Goal: Register for event/course

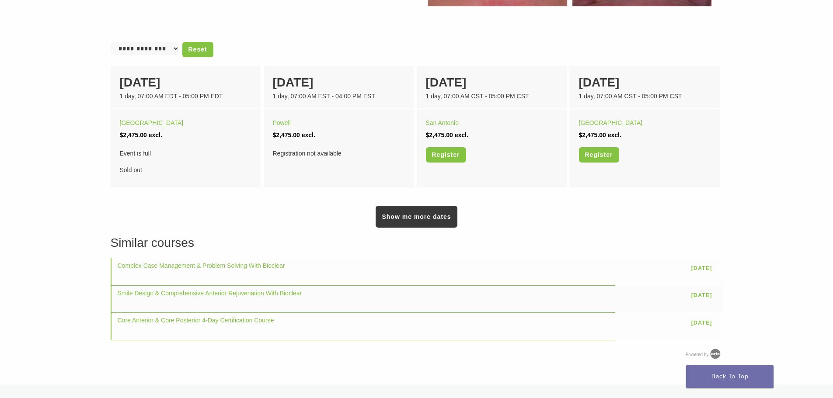
scroll to position [525, 0]
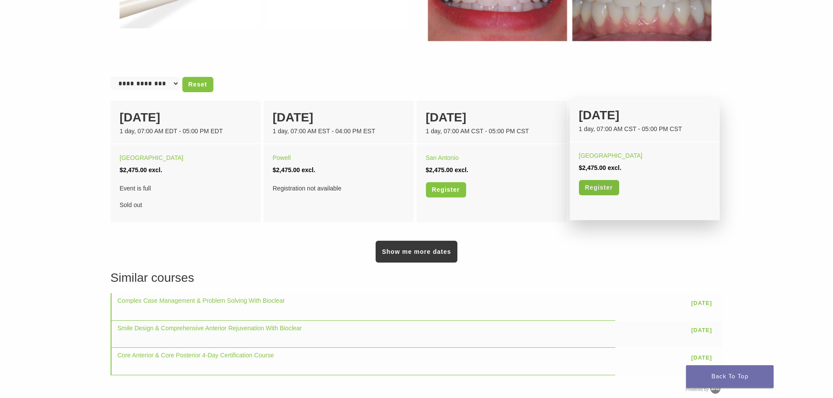
click at [606, 186] on link "Register" at bounding box center [599, 187] width 40 height 15
click at [633, 123] on div "[DATE]" at bounding box center [645, 115] width 132 height 18
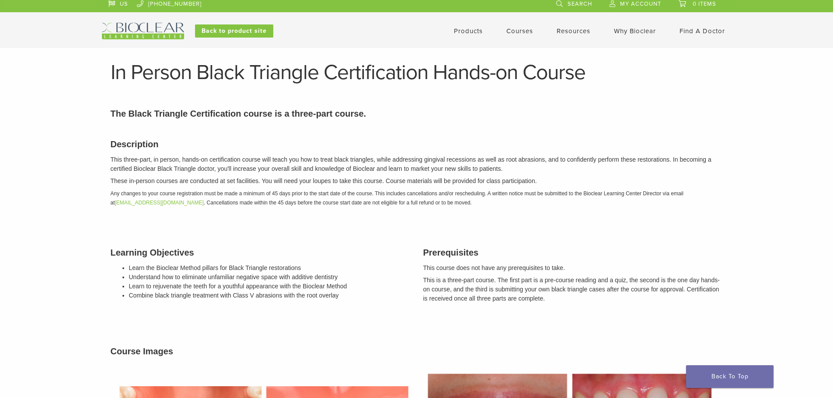
scroll to position [0, 0]
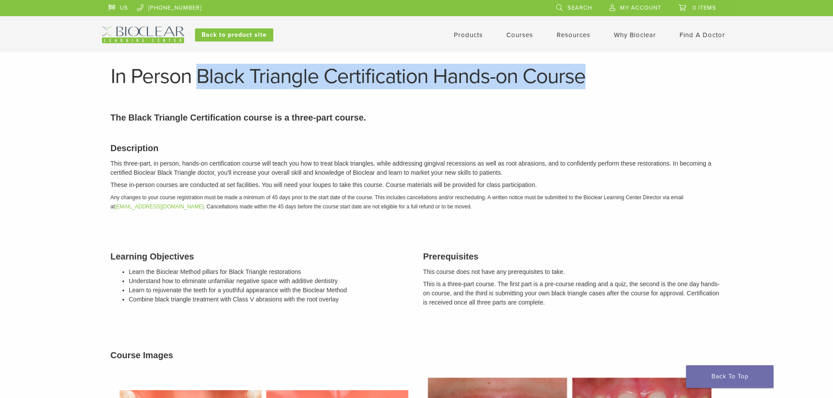
drag, startPoint x: 201, startPoint y: 76, endPoint x: 587, endPoint y: 52, distance: 386.7
copy h1 "Black Triangle Certification Hands-on Course"
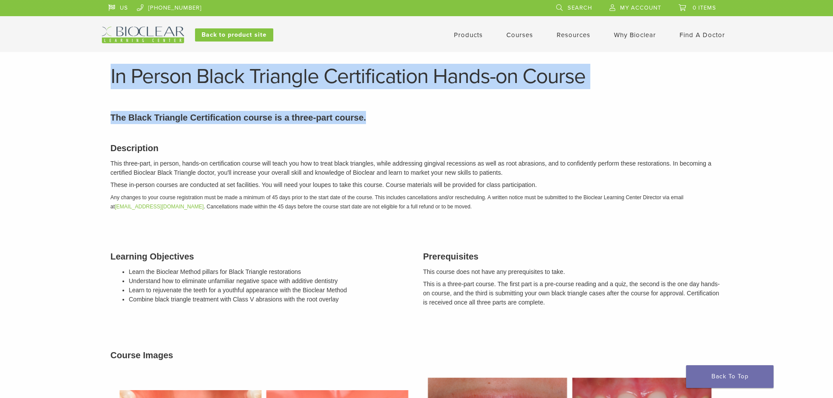
drag, startPoint x: 105, startPoint y: 74, endPoint x: 404, endPoint y: 115, distance: 302.3
copy article "In Person Black Triangle Certification Hands-on Course Section builder not enab…"
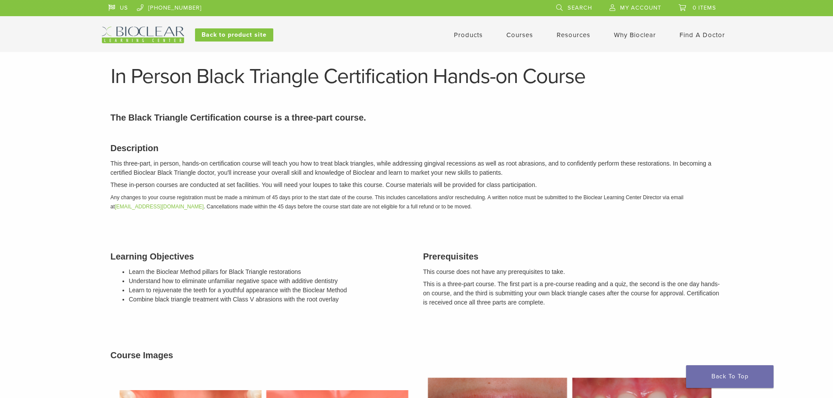
click at [698, 215] on div "Description This three-part, in person, hands-on certification course will teac…" at bounding box center [416, 176] width 625 height 90
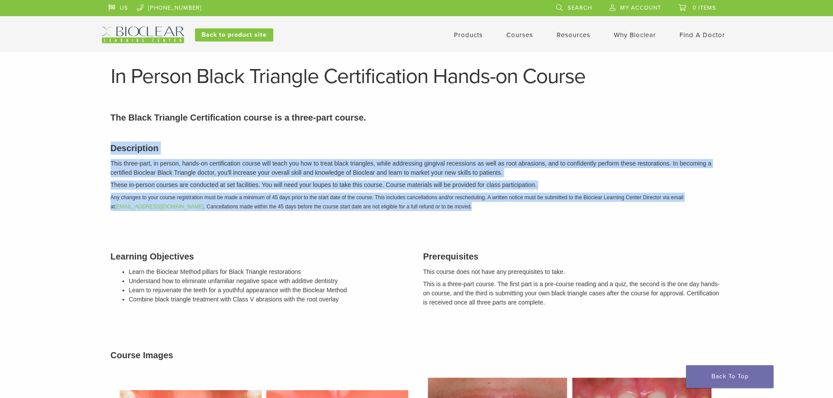
drag, startPoint x: 111, startPoint y: 147, endPoint x: 542, endPoint y: 205, distance: 435.4
click at [542, 205] on div "Description This three-part, in person, hands-on certification course will teac…" at bounding box center [416, 176] width 625 height 90
copy div "Description This three-part, in person, hands-on certification course will teac…"
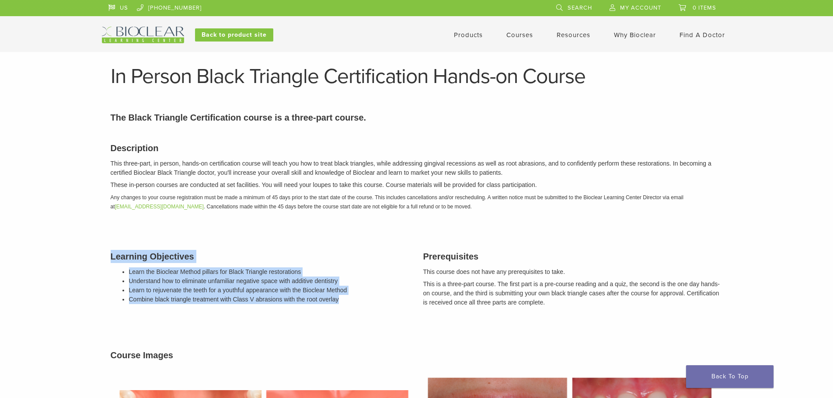
drag, startPoint x: 345, startPoint y: 299, endPoint x: 92, endPoint y: 249, distance: 258.1
copy div "Learning Objectives Learn the Bioclear Method pillars for Black Triangle restor…"
drag, startPoint x: 552, startPoint y: 303, endPoint x: 419, endPoint y: 250, distance: 143.2
click at [419, 250] on div "Prerequisites This course does not have any prerequisites to take. This is a th…" at bounding box center [573, 279] width 313 height 80
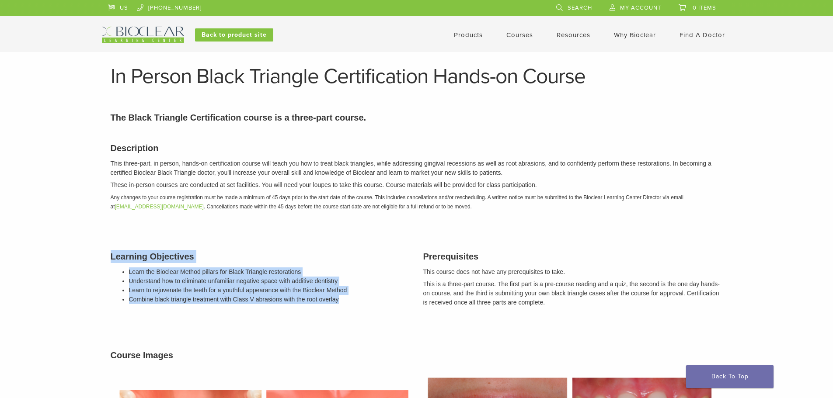
copy div "Prerequisites This course does not have any prerequisites to take. This is a th…"
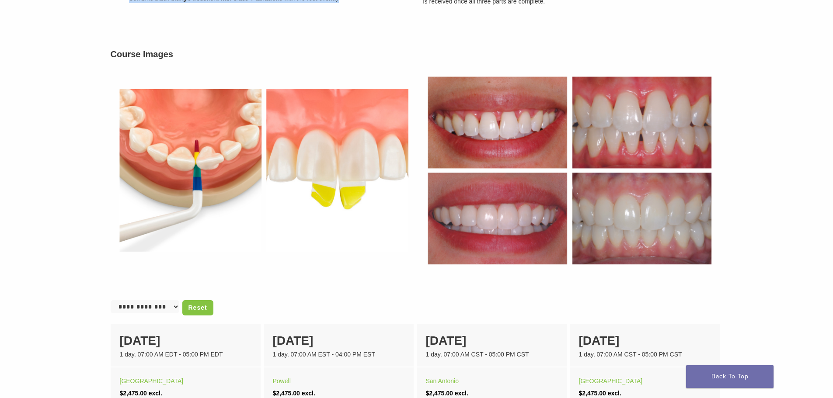
scroll to position [306, 0]
